Goal: Check status

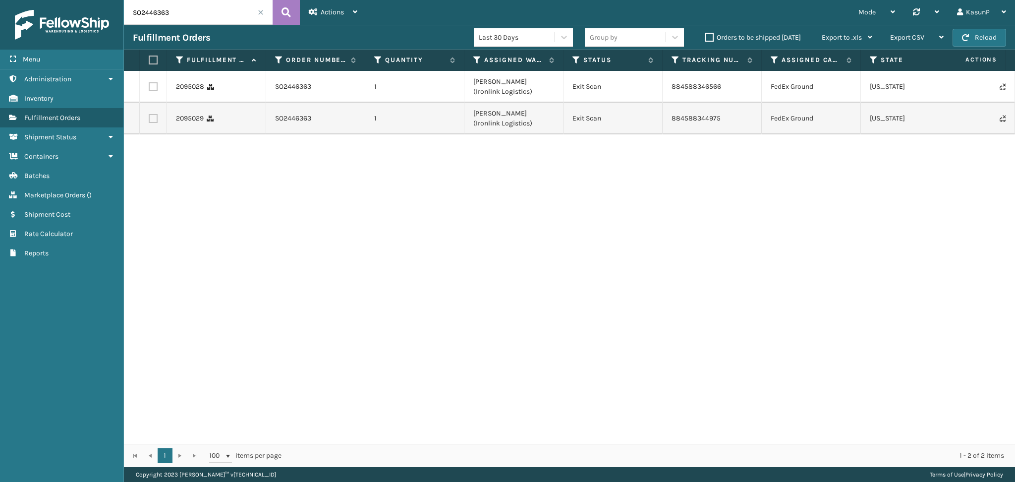
click at [152, 14] on input "SO2446363" at bounding box center [198, 12] width 149 height 25
paste input "639"
type input "SO2446639"
click at [285, 14] on icon at bounding box center [286, 12] width 9 height 15
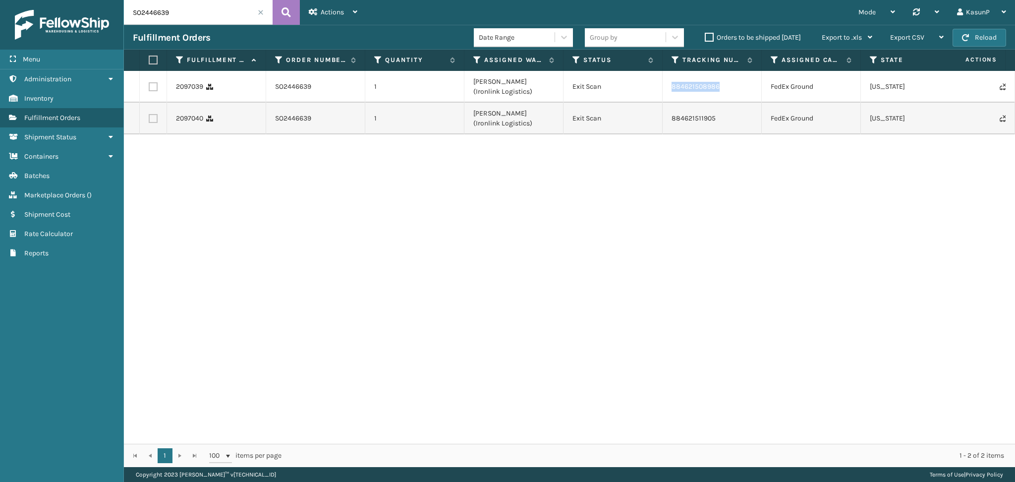
drag, startPoint x: 723, startPoint y: 90, endPoint x: 672, endPoint y: 87, distance: 51.2
click at [672, 87] on td "884621508986" at bounding box center [712, 87] width 99 height 32
copy link "884621508986"
